Goal: Task Accomplishment & Management: Use online tool/utility

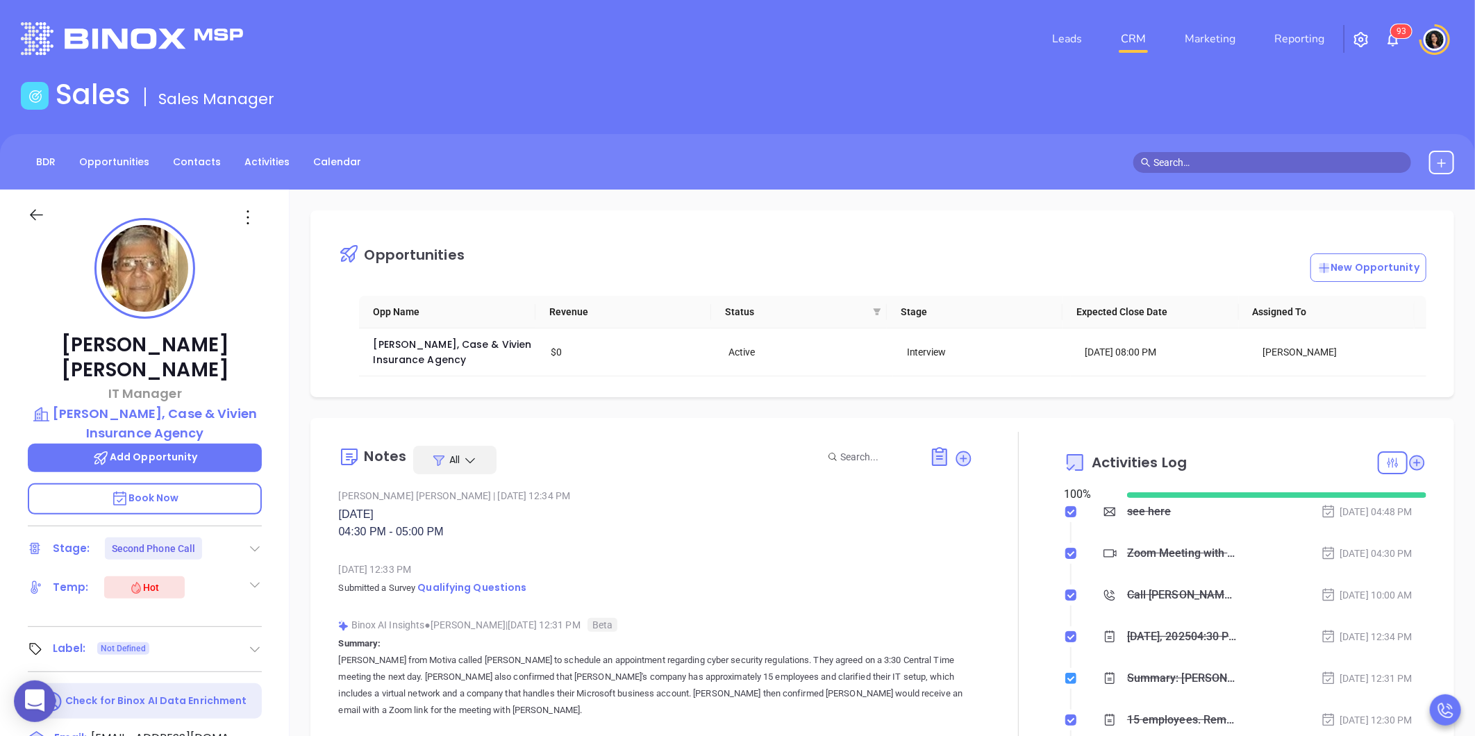
scroll to position [404, 0]
click at [957, 458] on icon at bounding box center [964, 458] width 14 height 14
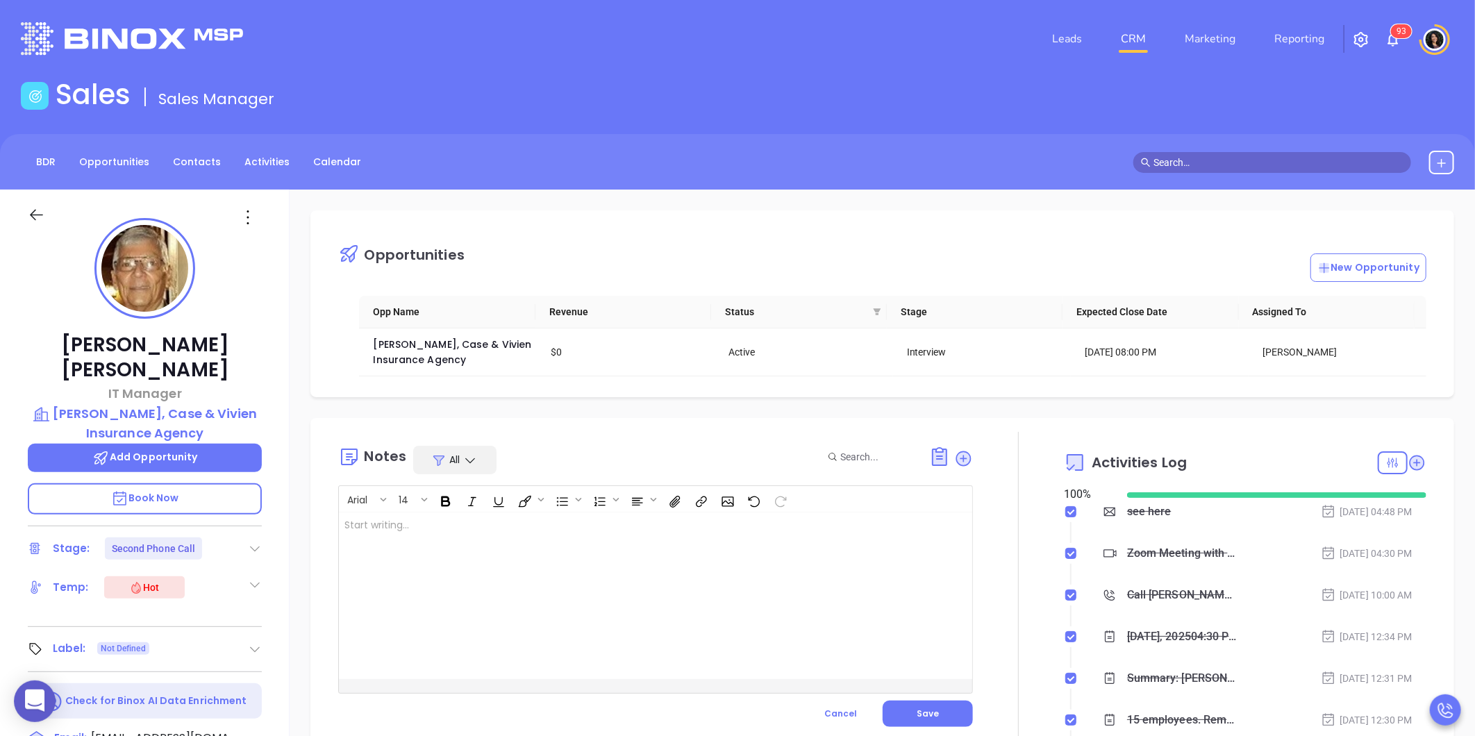
click at [656, 592] on div at bounding box center [633, 596] width 589 height 167
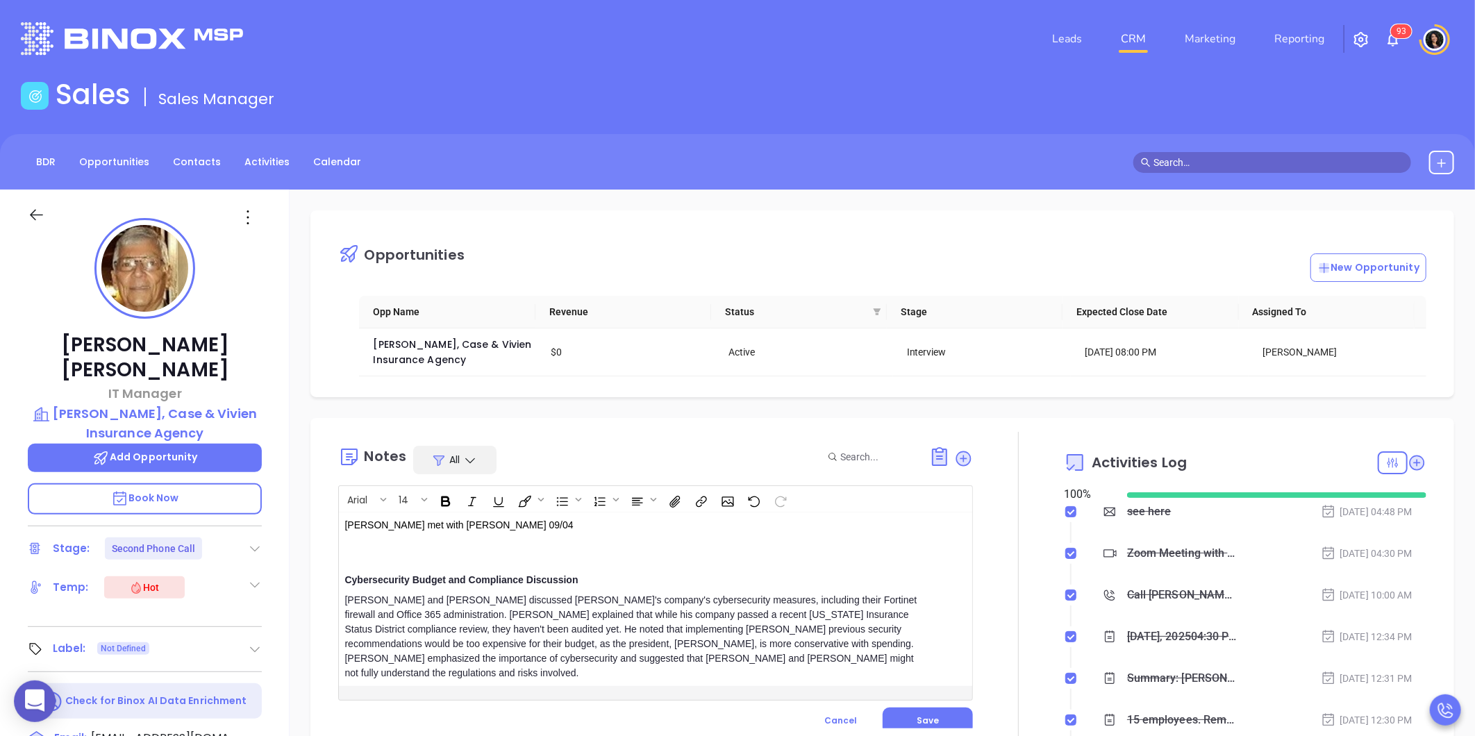
click at [572, 551] on p "[PERSON_NAME] met with [PERSON_NAME] 09/04" at bounding box center [634, 540] width 578 height 44
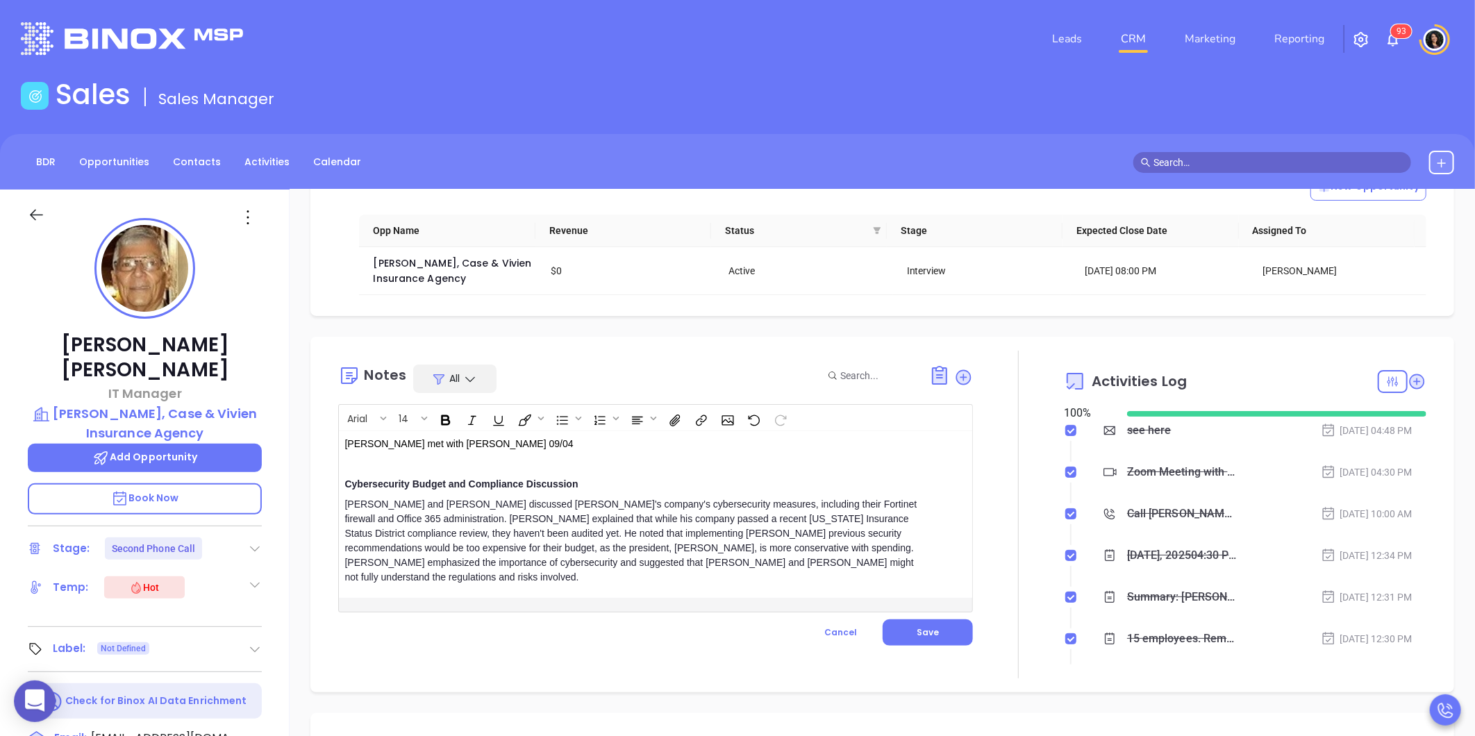
scroll to position [154, 0]
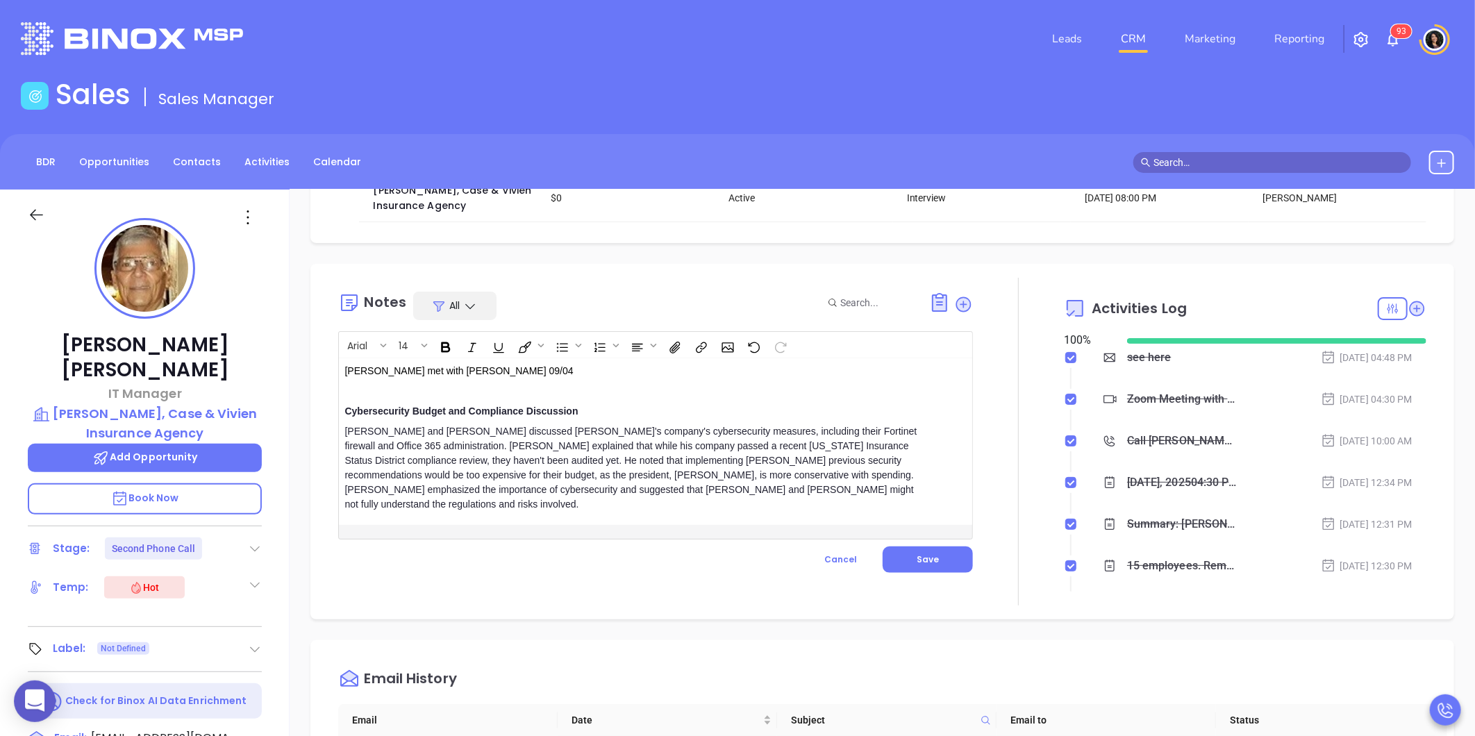
click at [688, 498] on div "[PERSON_NAME] and [PERSON_NAME] discussed [PERSON_NAME]'s company's cybersecuri…" at bounding box center [634, 468] width 578 height 88
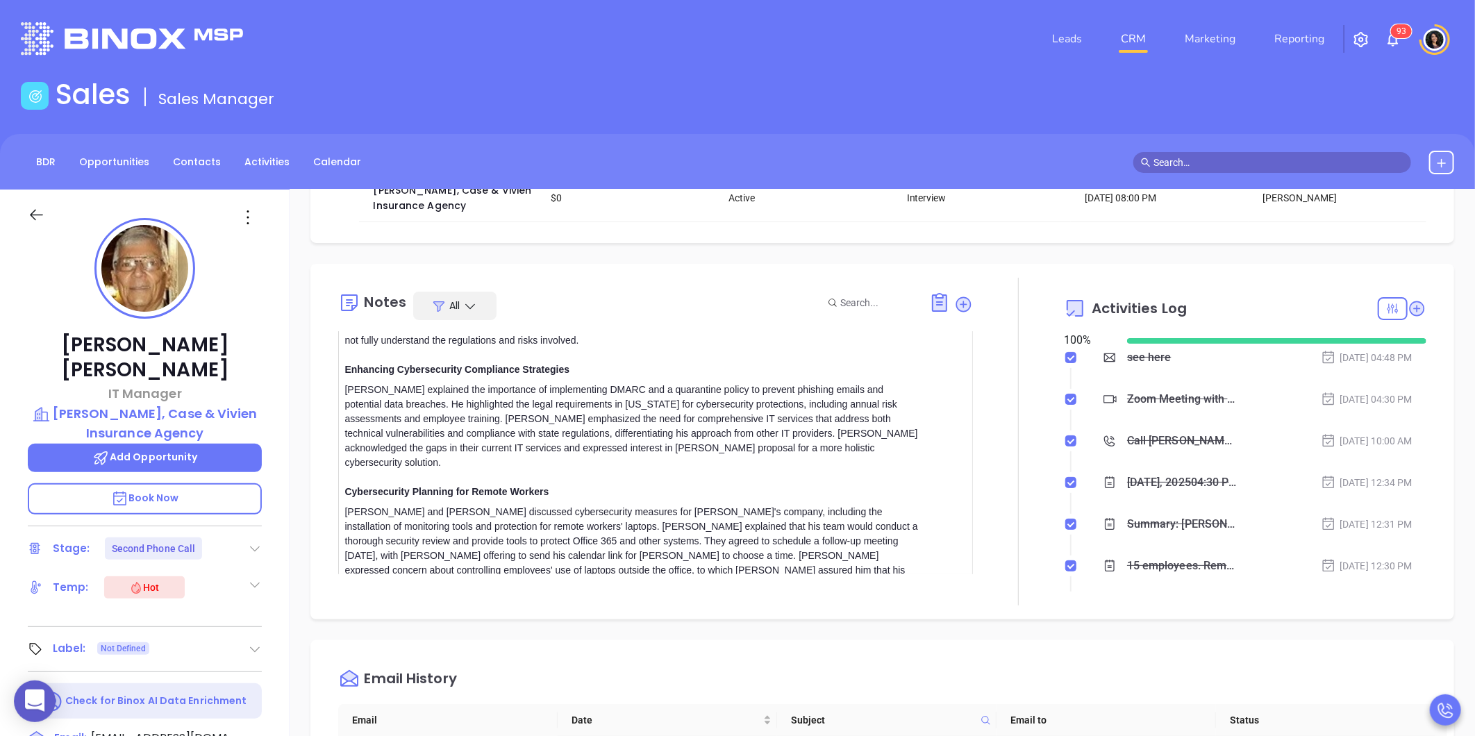
scroll to position [313, 0]
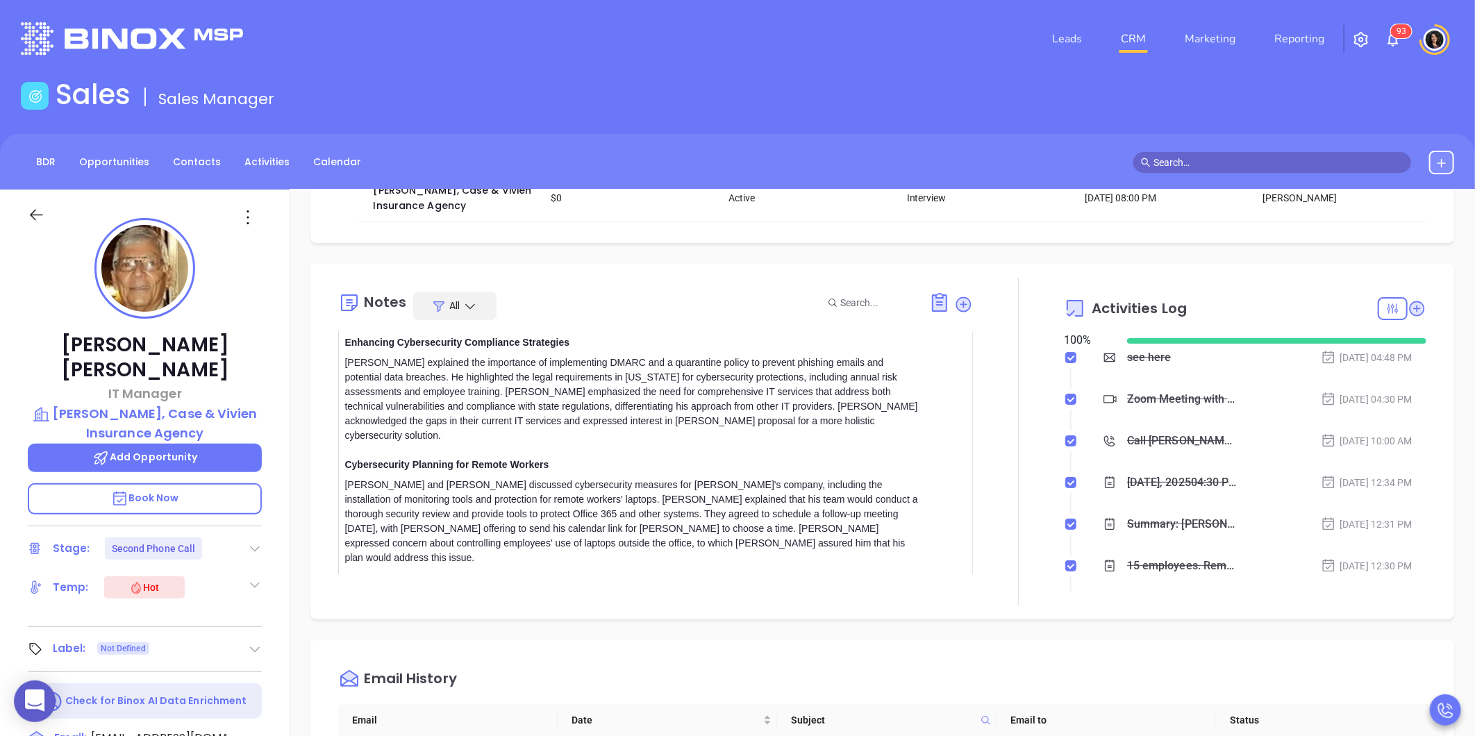
click at [690, 498] on div "[PERSON_NAME] and [PERSON_NAME] discussed cybersecurity measures for [PERSON_NA…" at bounding box center [634, 522] width 578 height 88
click at [602, 497] on div "[PERSON_NAME] and [PERSON_NAME] discussed cybersecurity measures for [PERSON_NA…" at bounding box center [634, 587] width 578 height 219
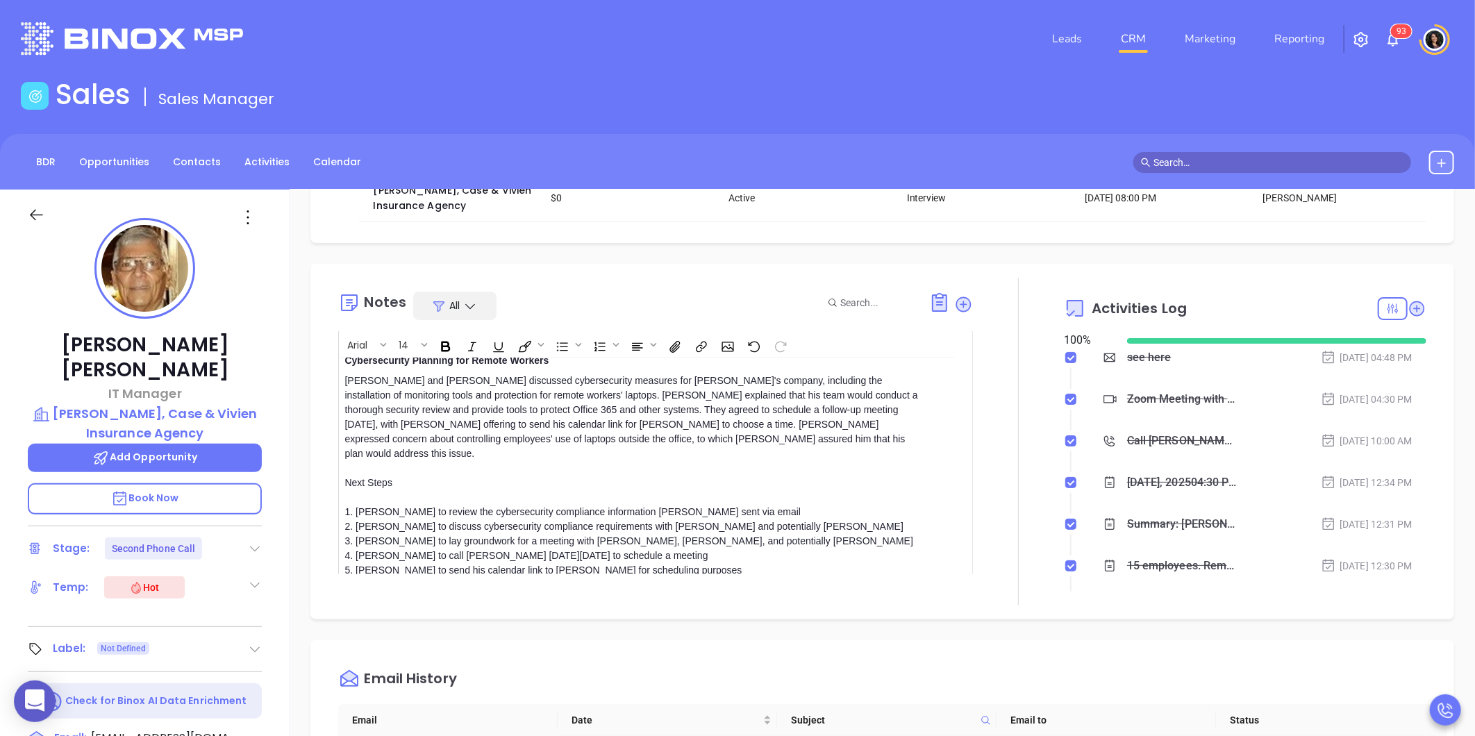
scroll to position [459, 0]
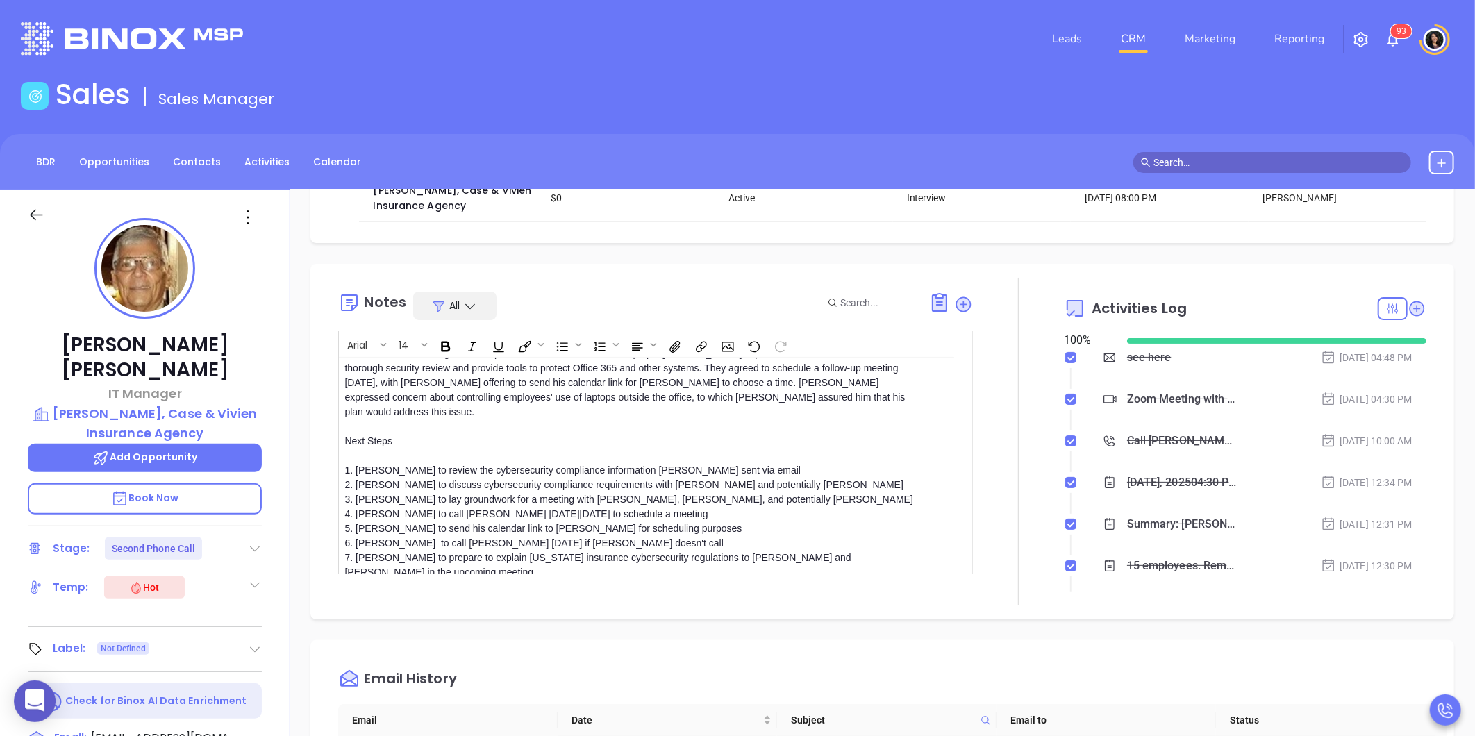
click at [917, 629] on span "Save" at bounding box center [928, 635] width 22 height 12
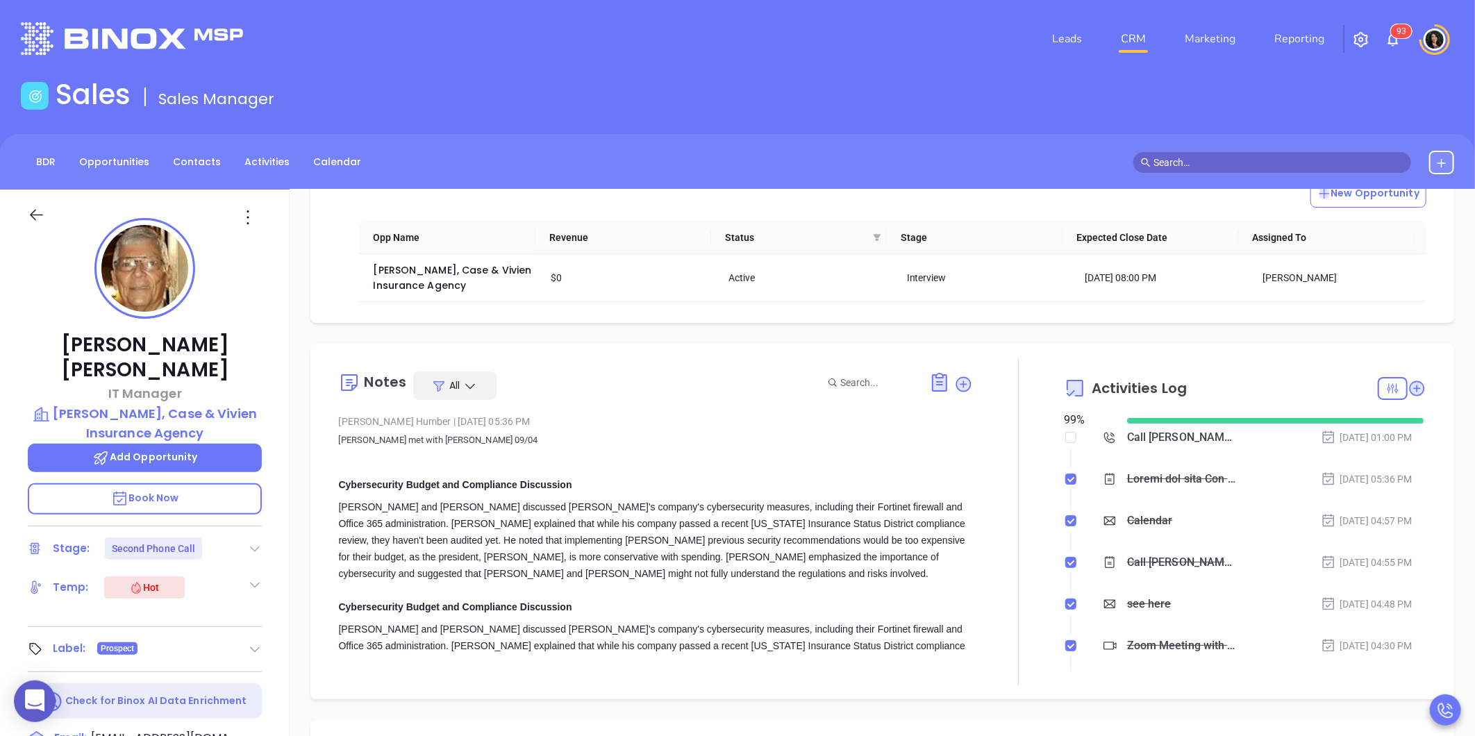
scroll to position [0, 0]
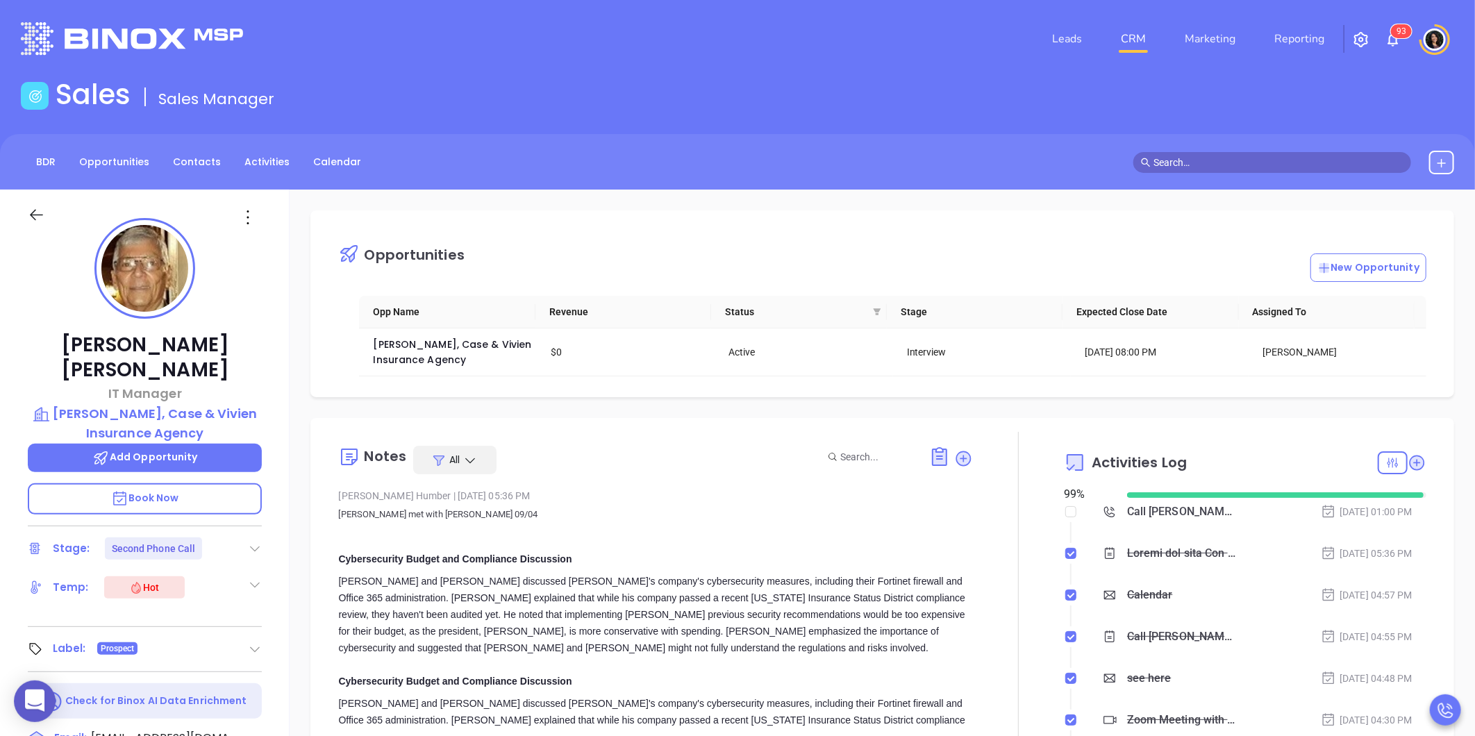
click at [1126, 43] on link "CRM" at bounding box center [1133, 39] width 36 height 28
